Goal: Task Accomplishment & Management: Complete application form

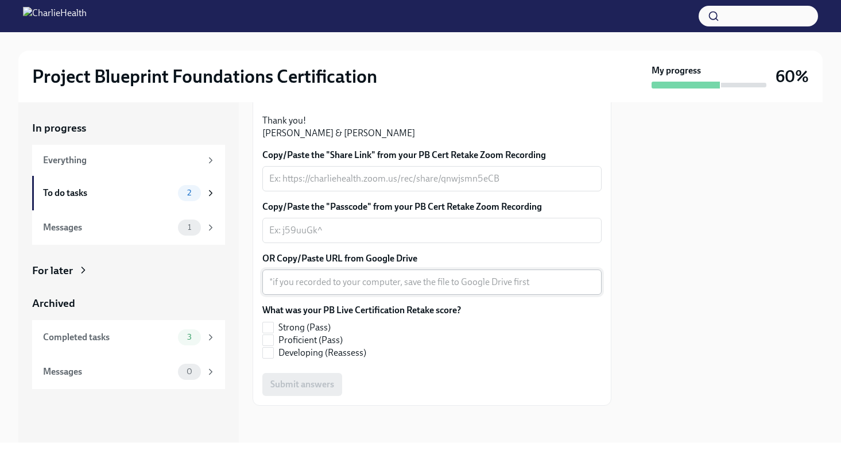
scroll to position [346, 0]
click at [271, 329] on input "Strong (Pass)" at bounding box center [268, 327] width 10 height 10
checkbox input "true"
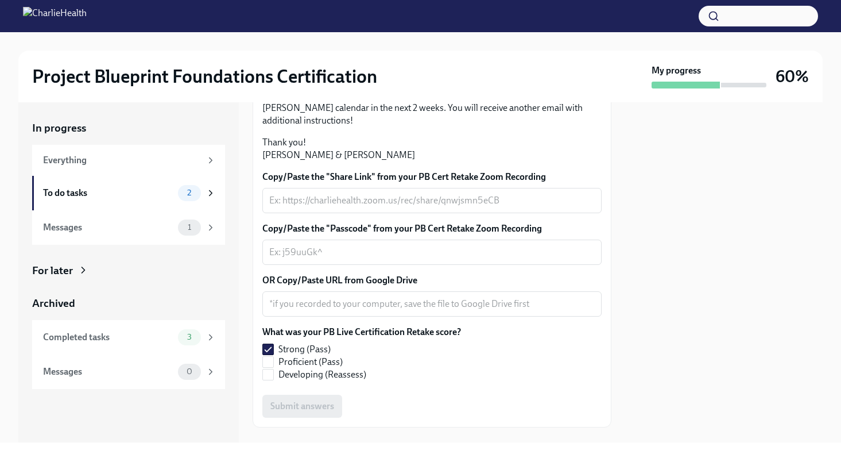
scroll to position [247, 0]
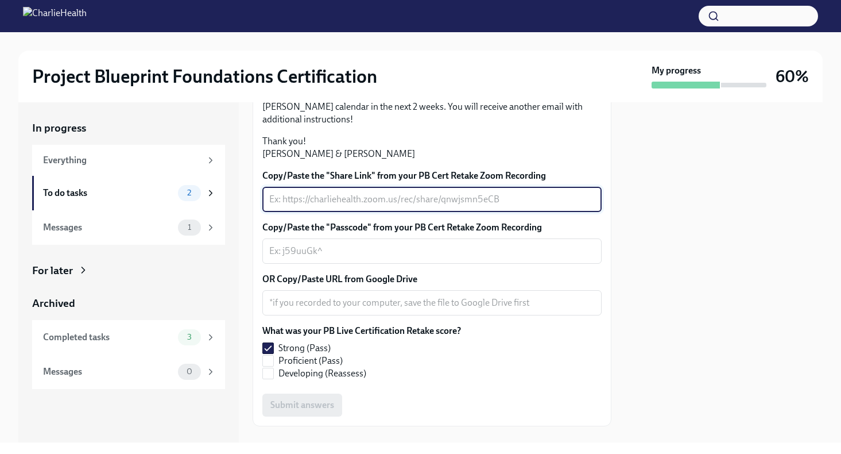
paste textarea "[URL][DOMAIN_NAME]"
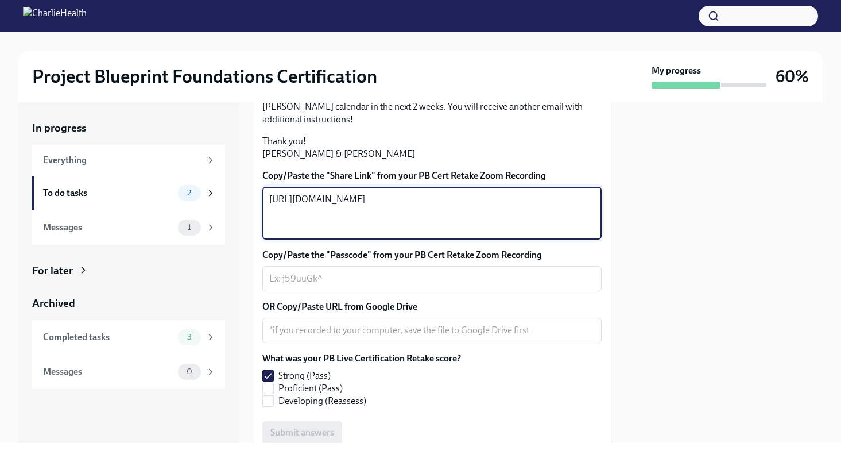
type textarea "[URL][DOMAIN_NAME]"
click at [354, 285] on textarea "Copy/Paste the "Passcode" from your PB Cert Retake Zoom Recording" at bounding box center [432, 279] width 326 height 14
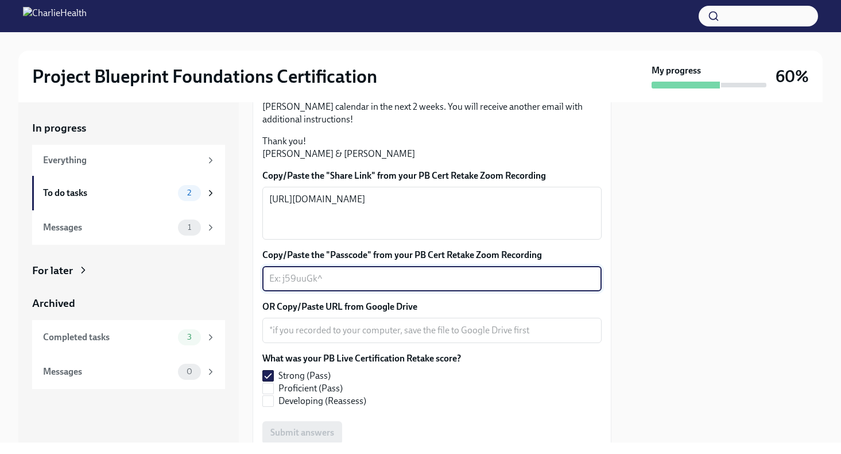
paste textarea "wR1hG@m$"
type textarea "wR1hG@m$"
click at [684, 295] on div at bounding box center [723, 272] width 197 height 340
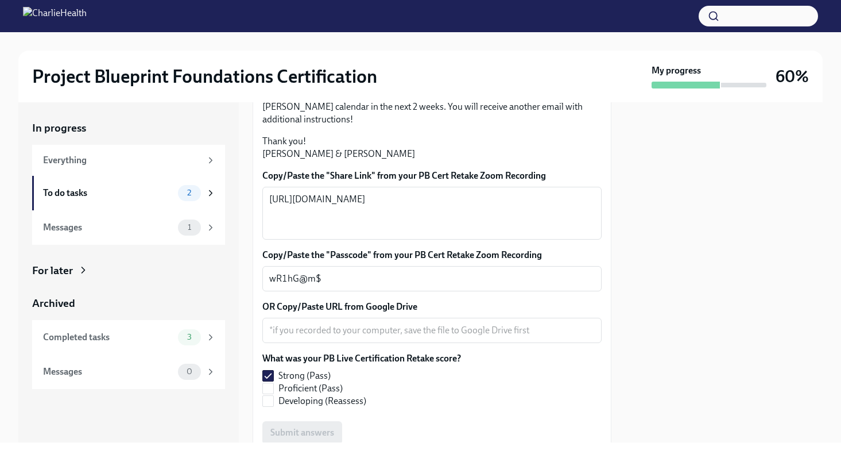
drag, startPoint x: 648, startPoint y: 339, endPoint x: 640, endPoint y: 288, distance: 51.6
click at [640, 288] on div at bounding box center [723, 272] width 197 height 340
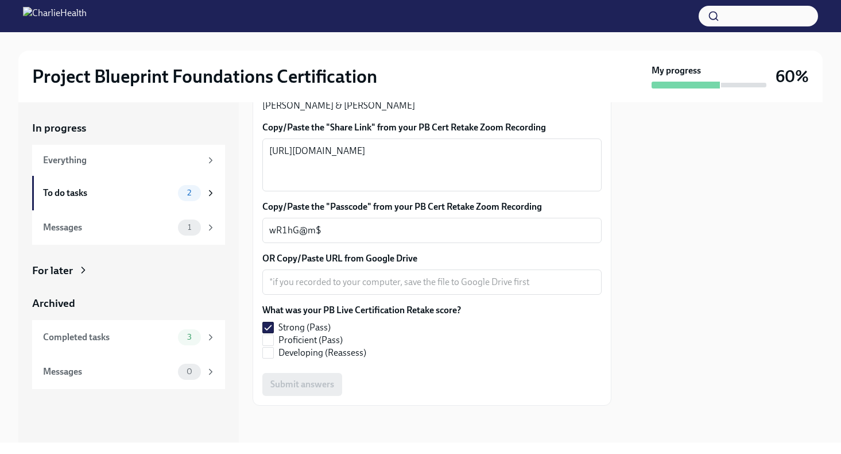
scroll to position [337, 0]
click at [427, 289] on textarea "OR Copy/Paste URL from Google Drive" at bounding box center [432, 282] width 326 height 14
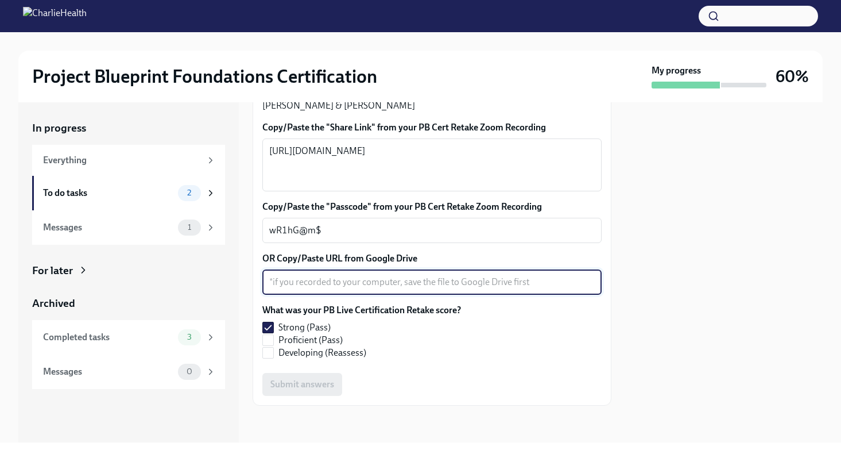
scroll to position [378, 0]
click at [308, 384] on div "Submit answers" at bounding box center [431, 384] width 339 height 23
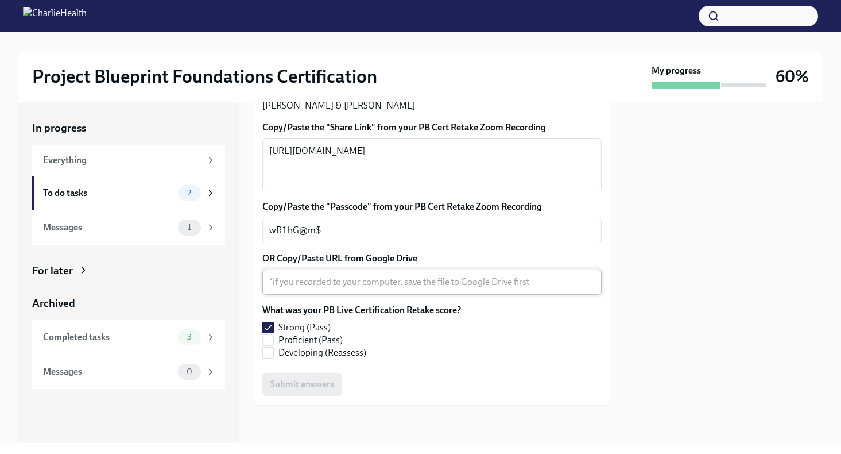
click at [352, 279] on textarea "OR Copy/Paste URL from Google Drive" at bounding box center [432, 282] width 326 height 14
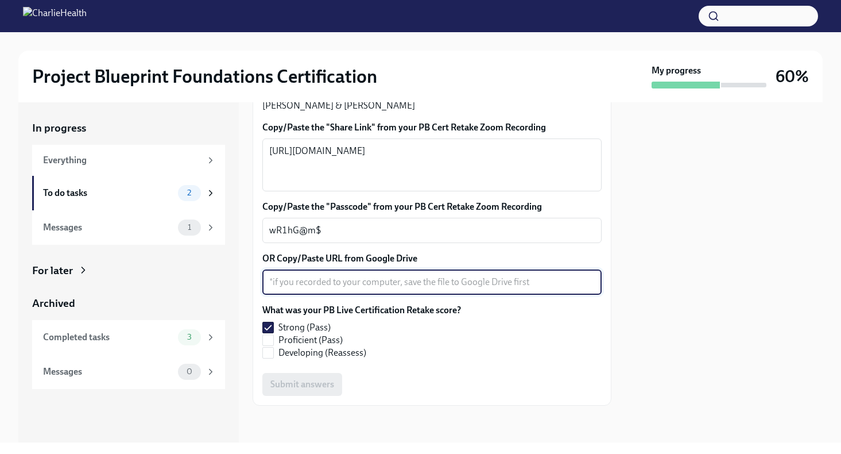
click at [409, 288] on textarea "OR Copy/Paste URL from Google Drive" at bounding box center [432, 282] width 326 height 14
type textarea "n"
type textarea "N/A"
click at [299, 389] on span "Submit answers" at bounding box center [302, 383] width 64 height 11
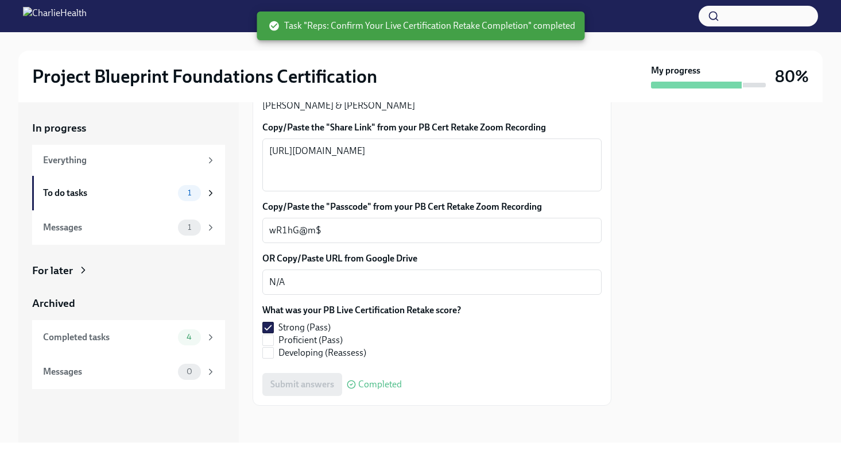
scroll to position [358, 0]
click at [151, 201] on div "To do tasks 1" at bounding box center [128, 193] width 193 height 34
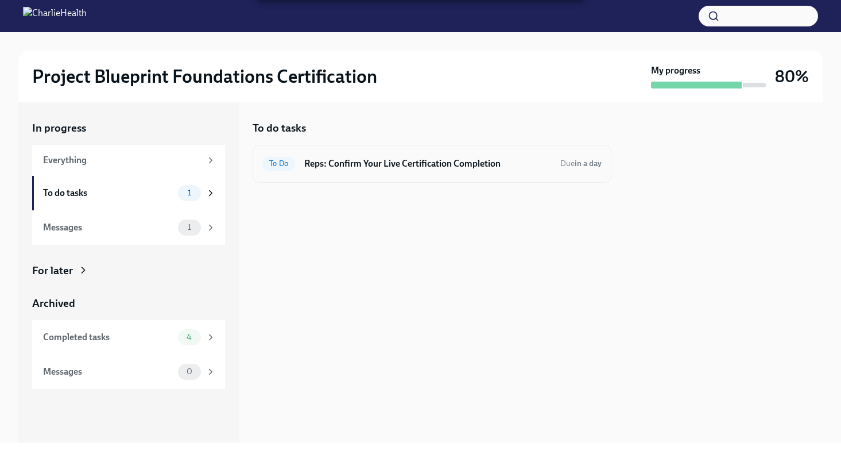
click at [296, 169] on div "To Do Reps: Confirm Your Live Certification Completion Due in a day" at bounding box center [431, 163] width 339 height 18
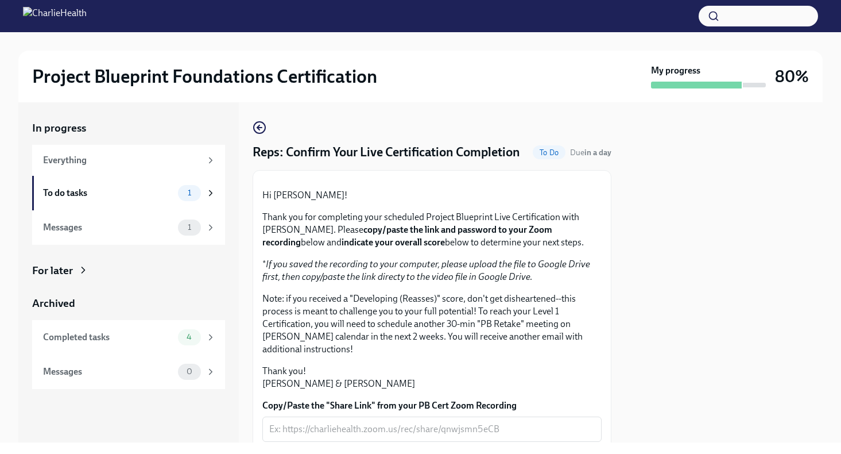
scroll to position [281, 0]
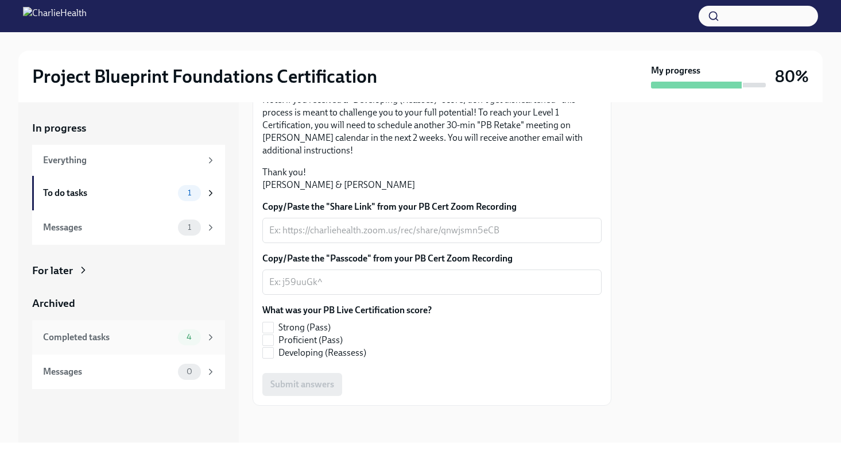
click at [186, 329] on div "4" at bounding box center [197, 337] width 38 height 16
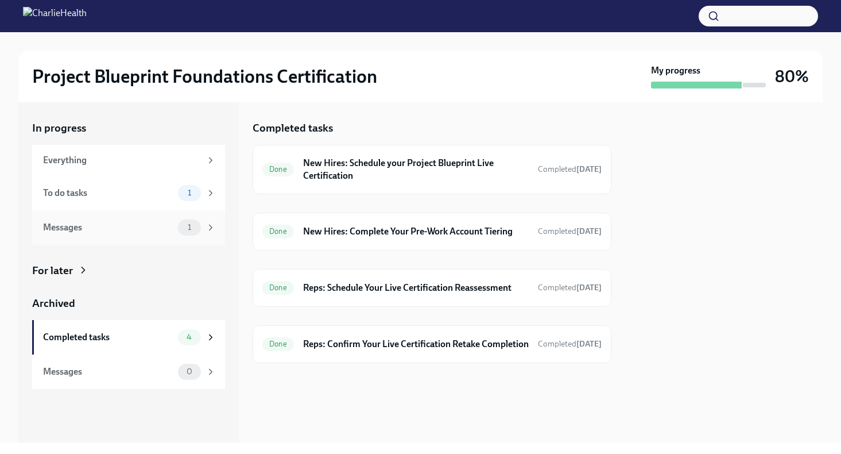
click at [192, 221] on div "1" at bounding box center [189, 227] width 23 height 16
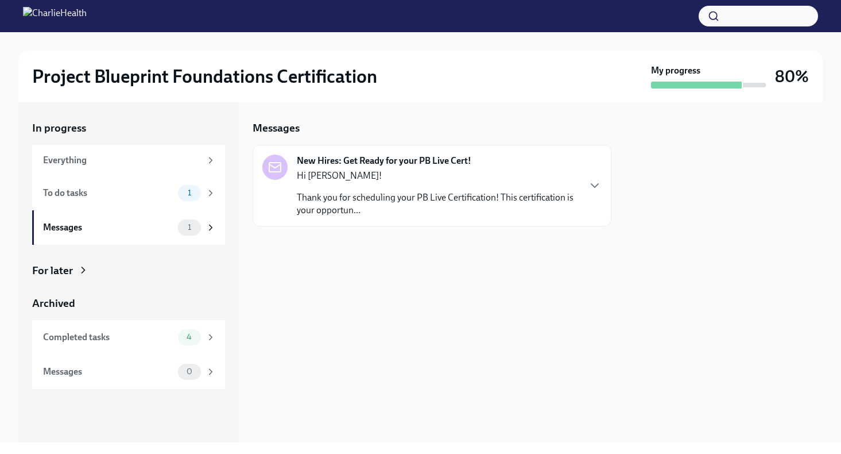
click at [377, 160] on strong "New Hires: Get Ready for your PB Live Cert!" at bounding box center [384, 160] width 175 height 13
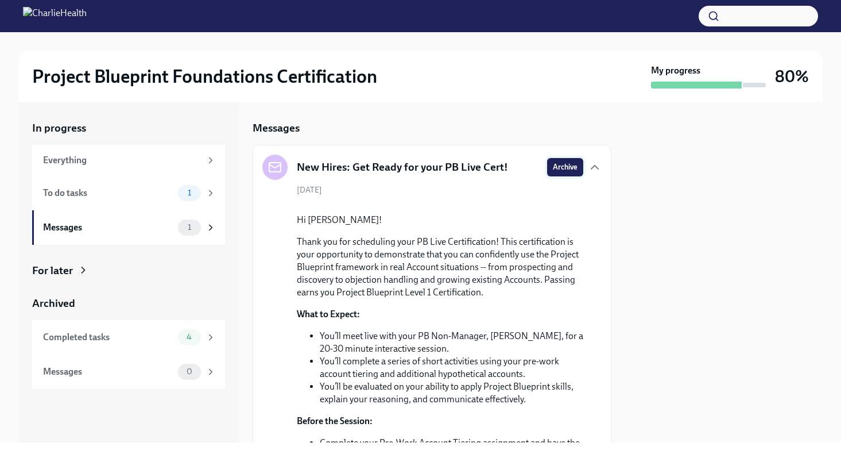
click at [560, 171] on span "Archive" at bounding box center [565, 166] width 25 height 11
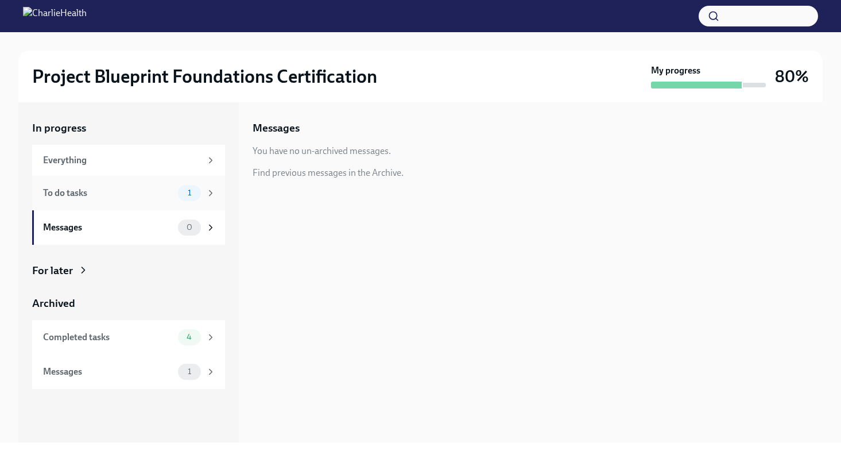
click at [170, 189] on div "To do tasks" at bounding box center [108, 193] width 130 height 13
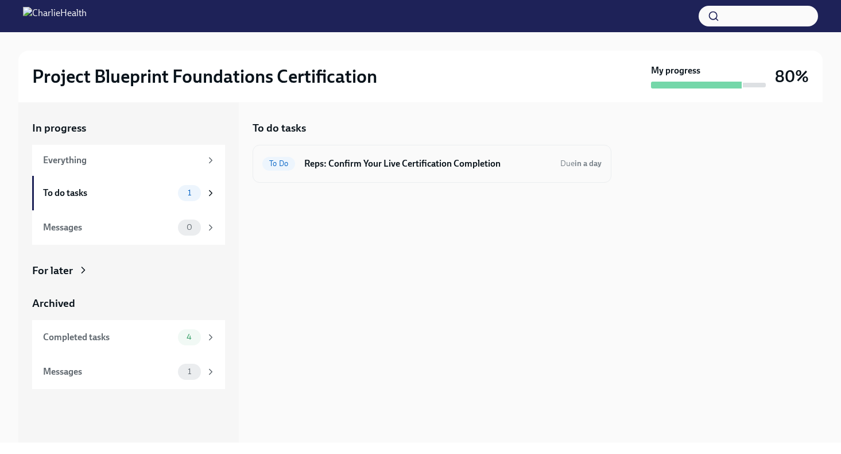
click at [315, 169] on h6 "Reps: Confirm Your Live Certification Completion" at bounding box center [427, 163] width 247 height 13
